Goal: Check status: Check status

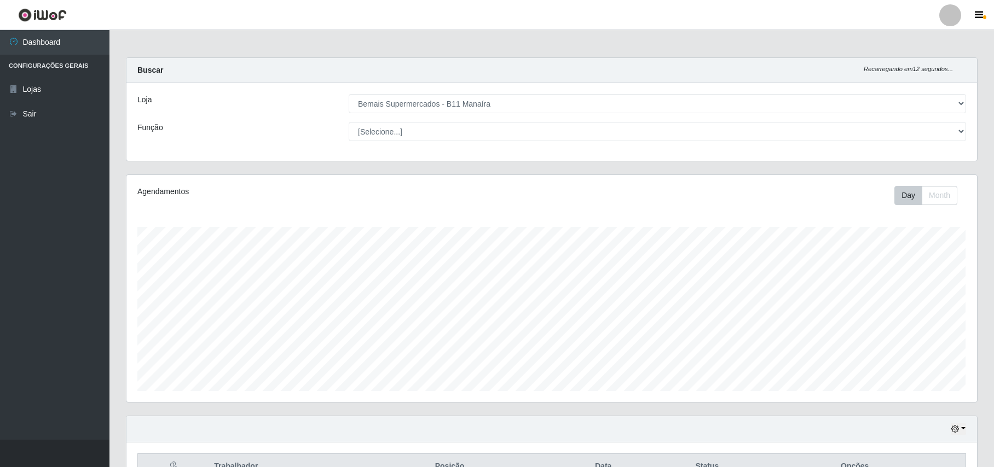
select select "409"
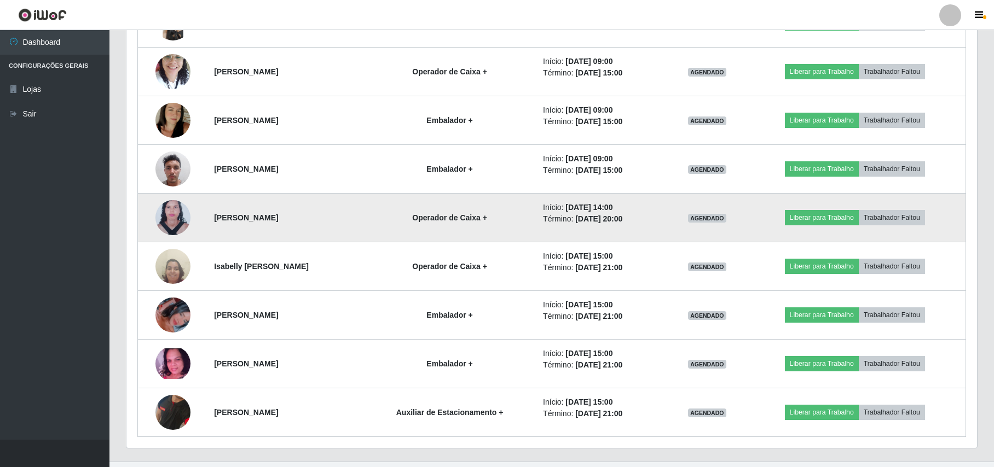
scroll to position [555, 0]
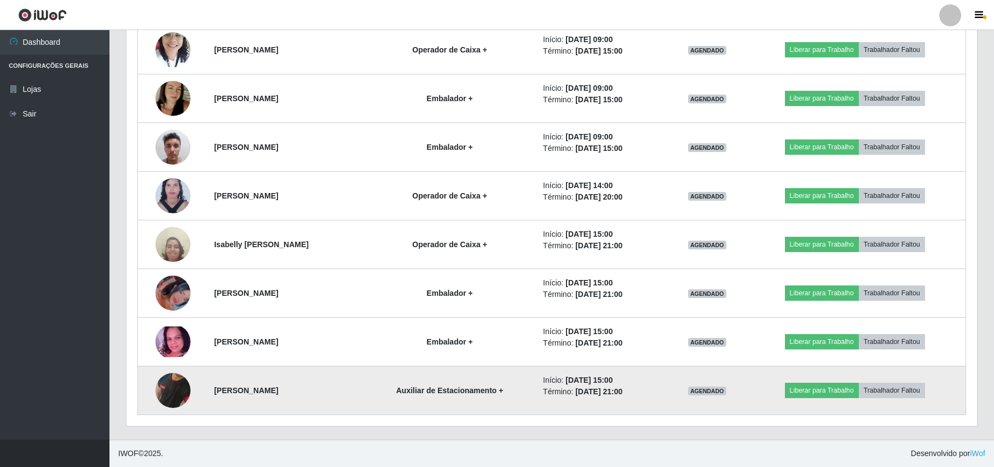
click at [181, 391] on img at bounding box center [172, 391] width 35 height 72
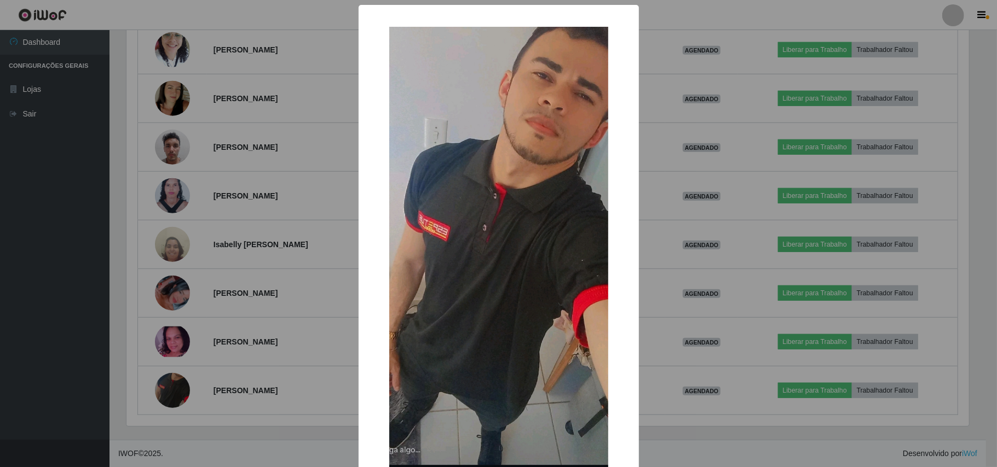
click at [180, 391] on div "× OK Cancel" at bounding box center [498, 233] width 997 height 467
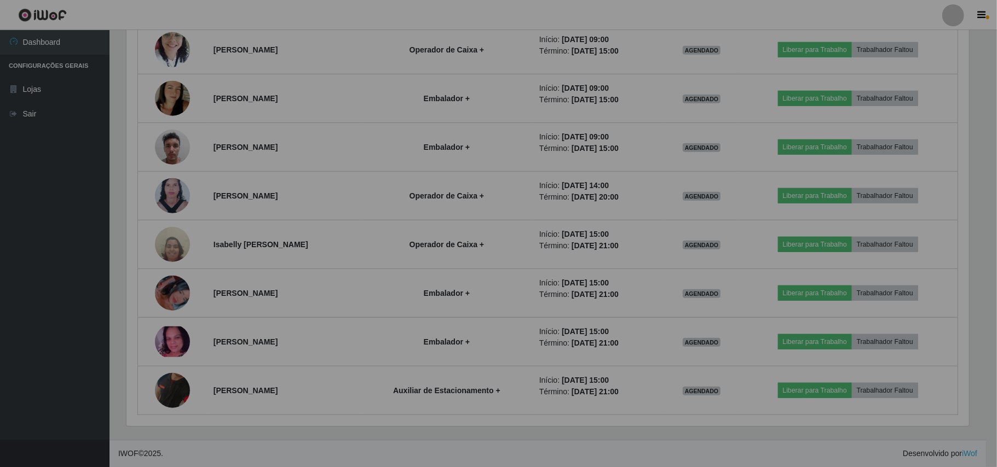
scroll to position [228, 850]
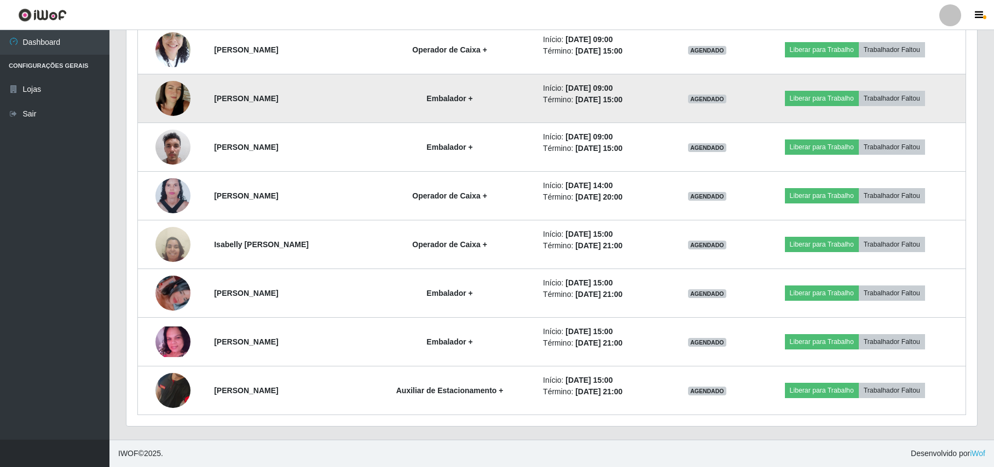
click at [169, 106] on img at bounding box center [172, 98] width 35 height 62
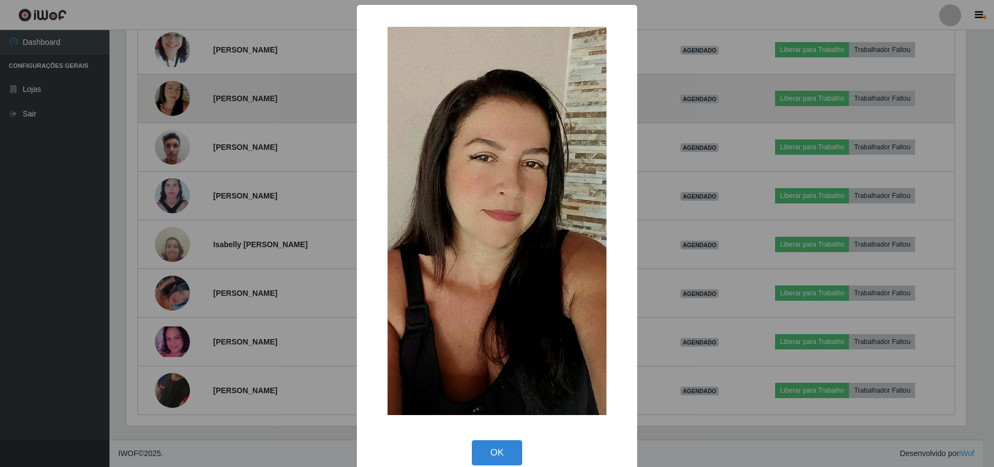
scroll to position [228, 842]
click at [169, 106] on div "× OK Cancel" at bounding box center [498, 233] width 997 height 467
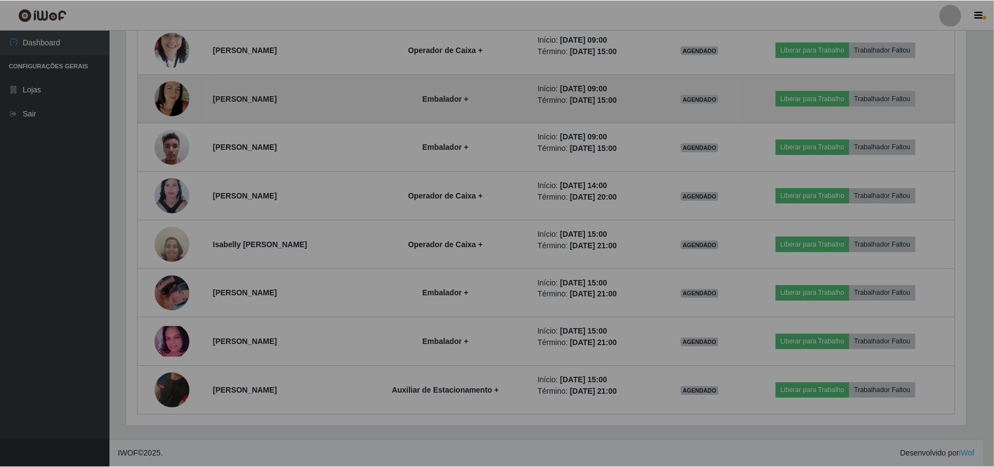
scroll to position [228, 850]
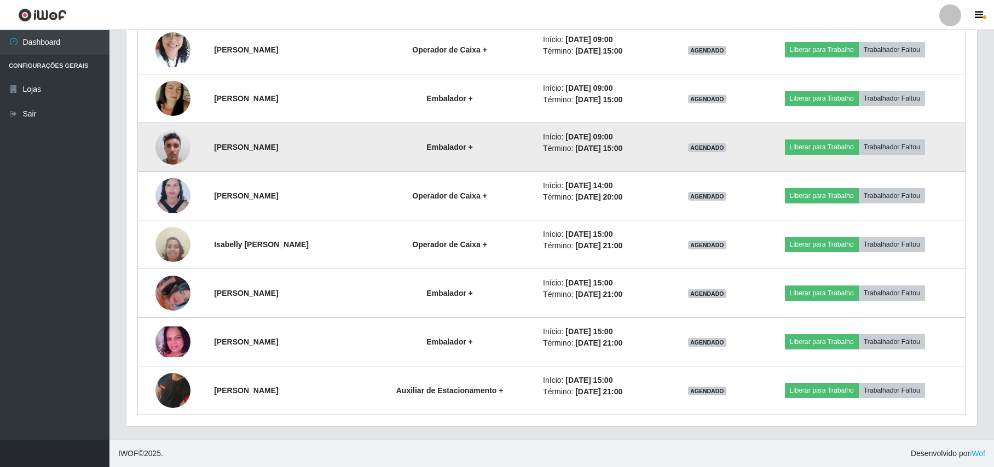
click at [171, 135] on img at bounding box center [172, 147] width 35 height 47
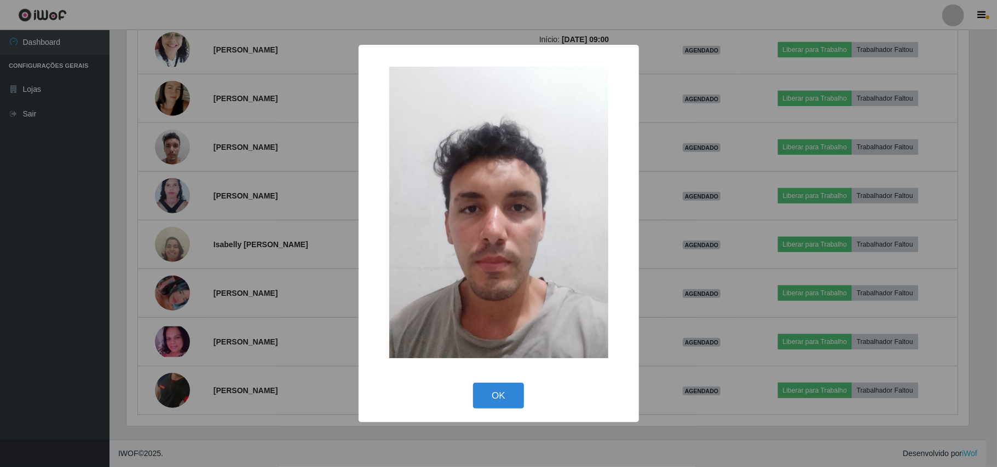
click at [170, 135] on div "× OK Cancel" at bounding box center [498, 233] width 997 height 467
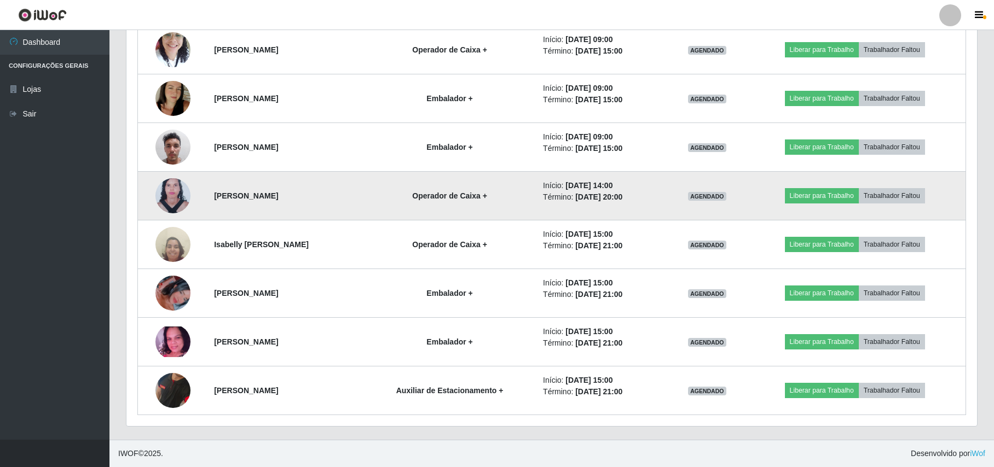
scroll to position [228, 850]
click at [178, 199] on img at bounding box center [172, 196] width 35 height 48
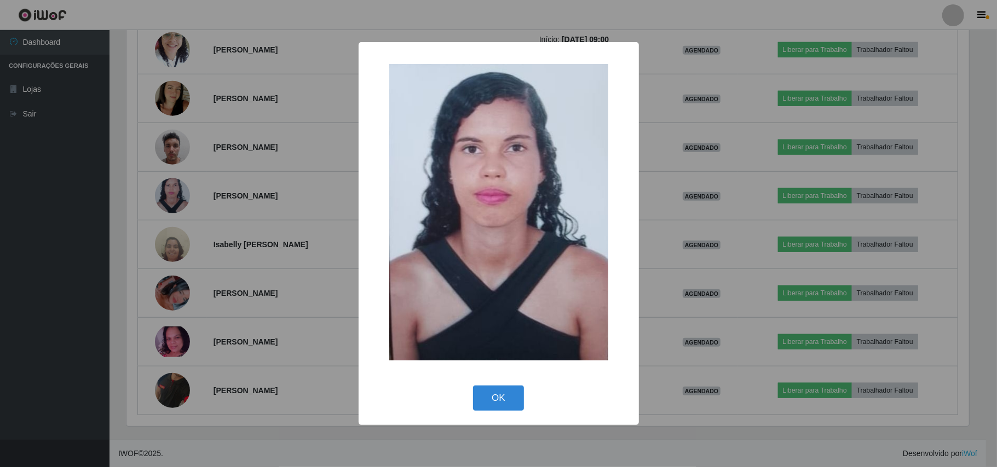
click at [180, 196] on div "× OK Cancel" at bounding box center [498, 233] width 997 height 467
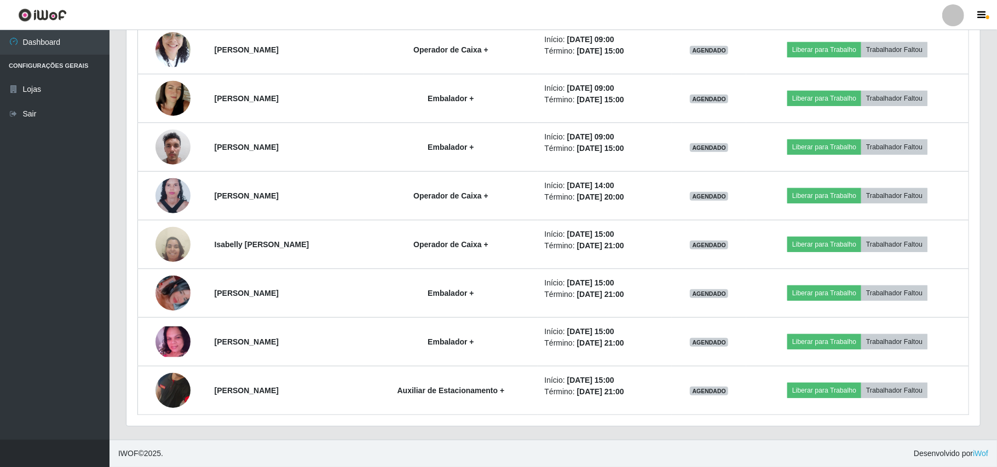
scroll to position [228, 850]
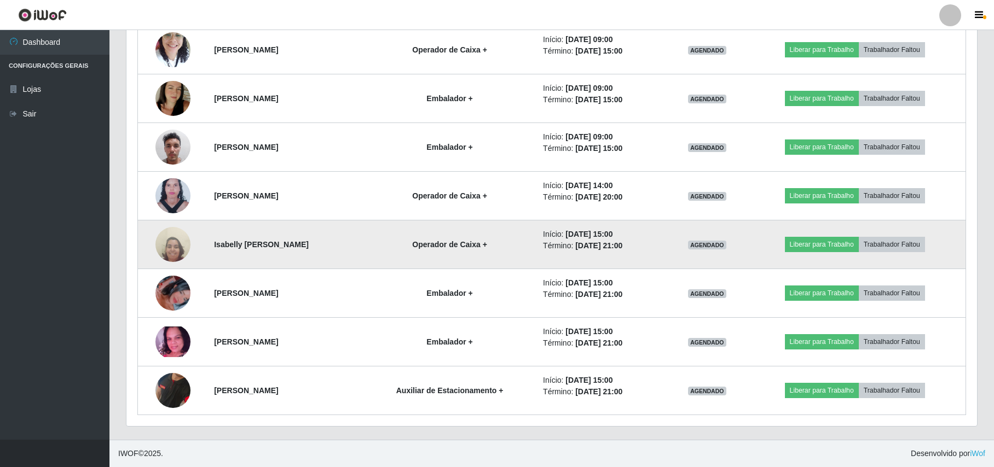
click at [176, 238] on img at bounding box center [172, 244] width 35 height 47
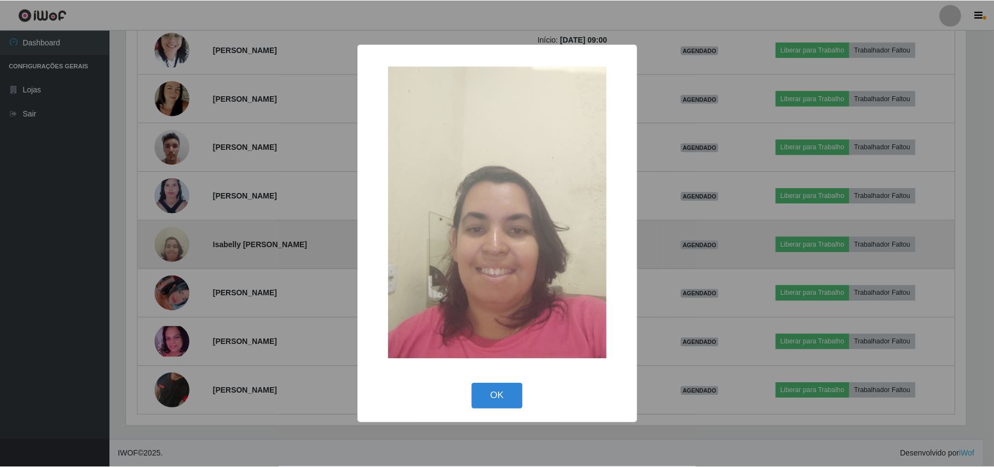
scroll to position [228, 842]
click at [176, 238] on div "× OK Cancel" at bounding box center [498, 233] width 997 height 467
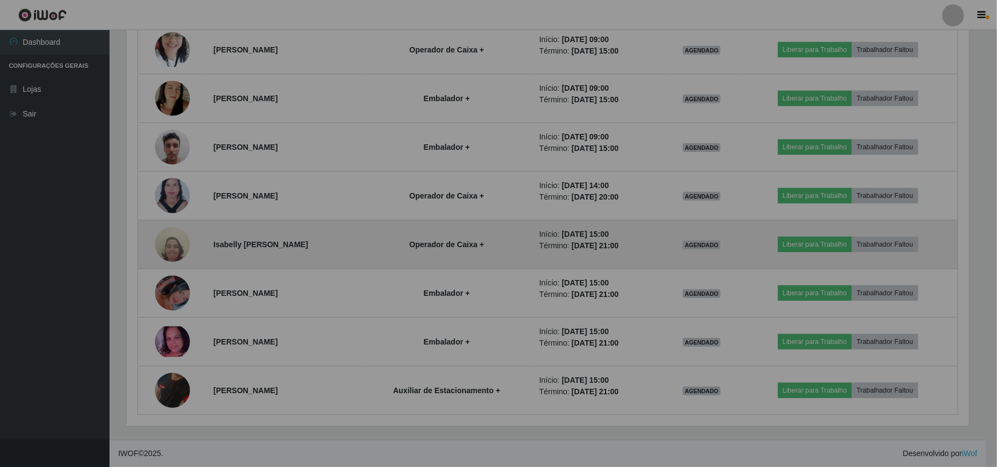
scroll to position [228, 850]
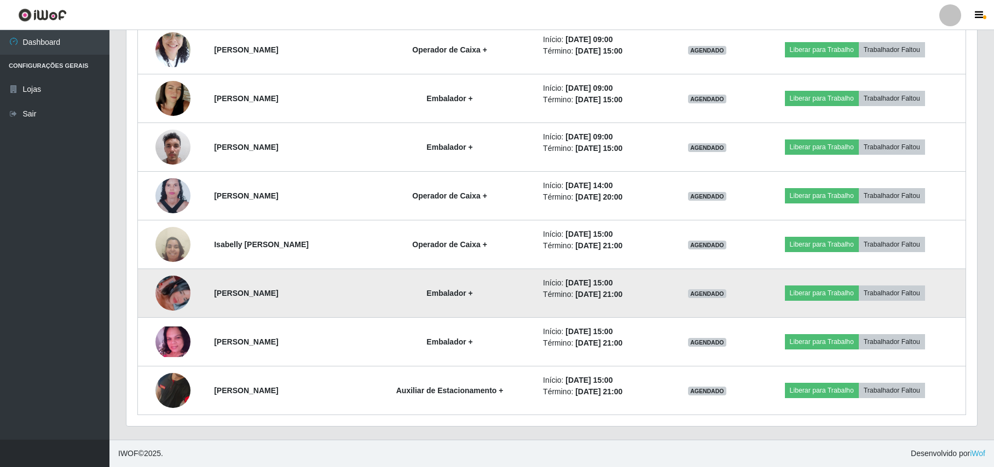
click at [178, 294] on img at bounding box center [172, 293] width 35 height 62
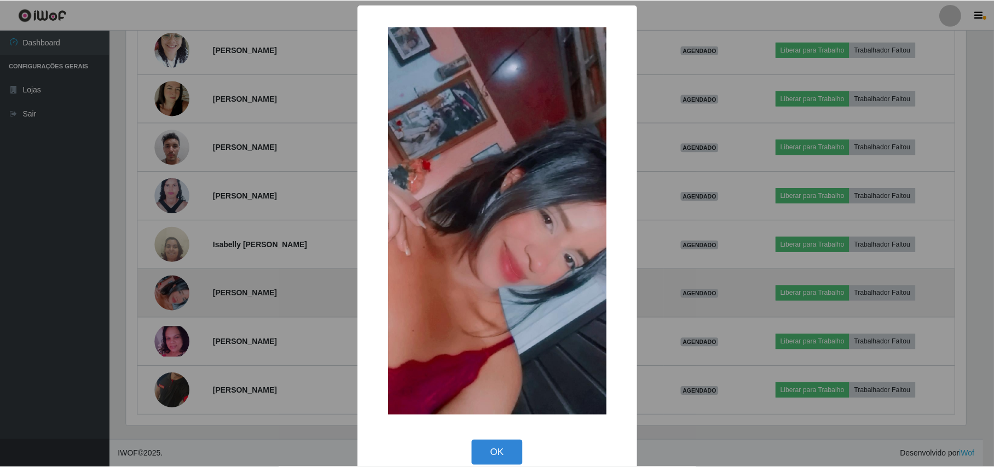
scroll to position [228, 842]
click at [178, 294] on div "× OK Cancel" at bounding box center [498, 233] width 997 height 467
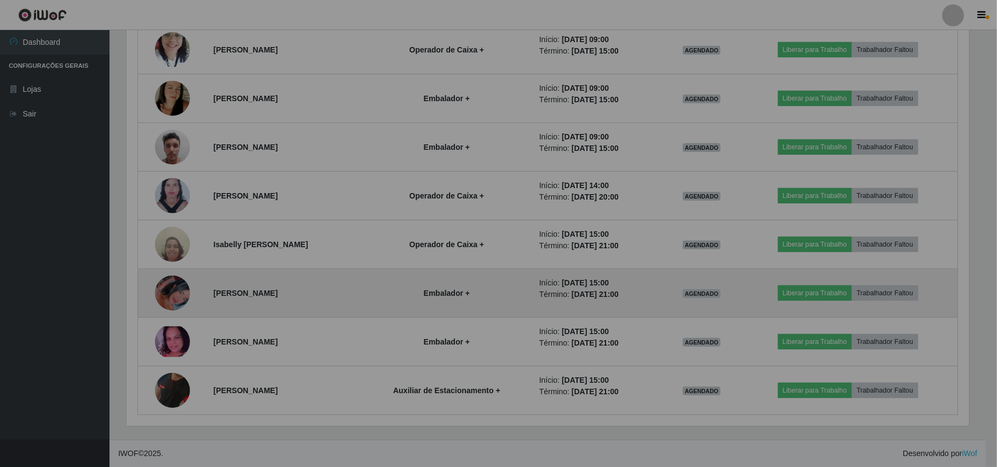
scroll to position [228, 850]
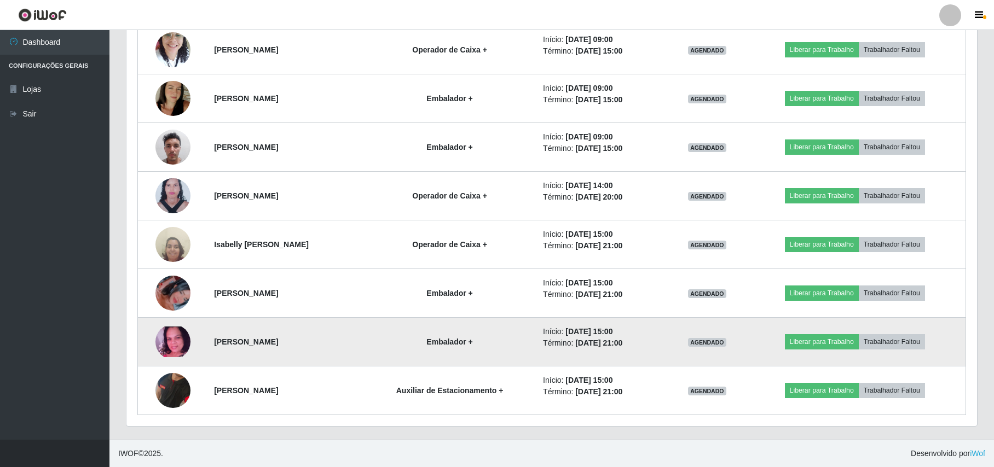
click at [173, 337] on img at bounding box center [172, 342] width 35 height 31
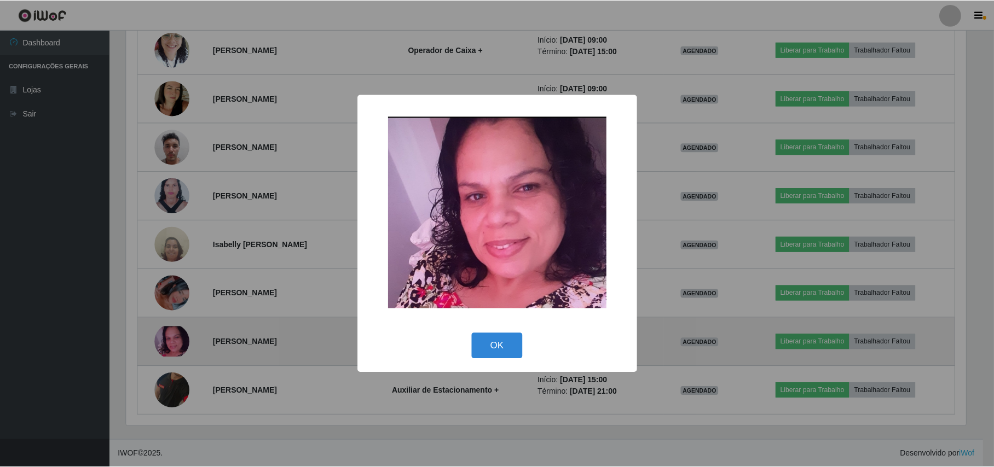
scroll to position [228, 842]
click at [173, 337] on div "× OK Cancel" at bounding box center [498, 233] width 997 height 467
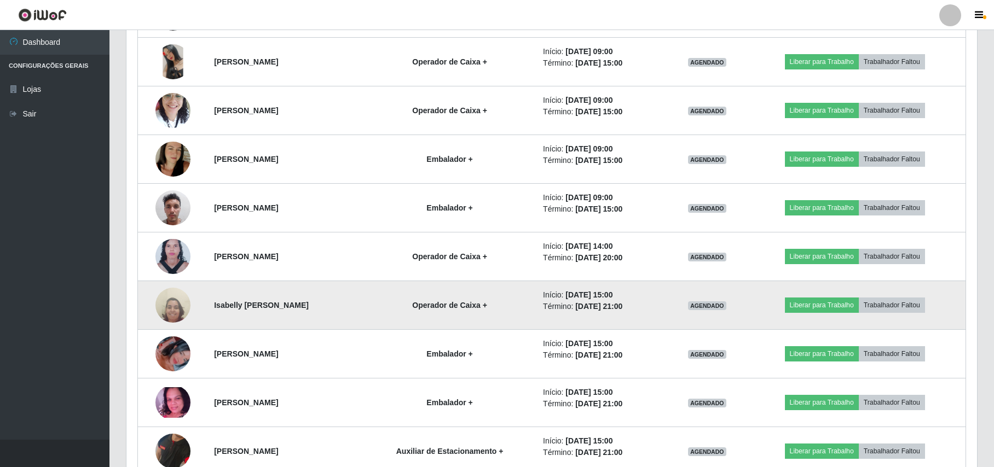
scroll to position [0, 0]
